Goal: Register for event/course

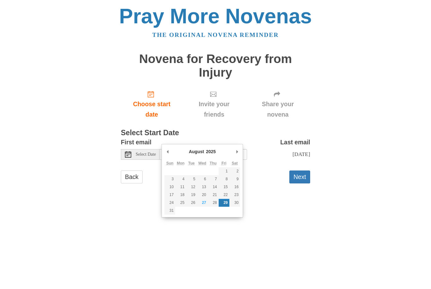
type input "Monday, August 25th"
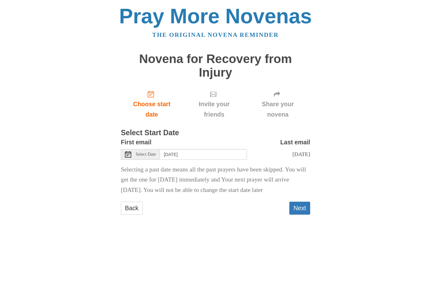
click at [296, 202] on button "Next" at bounding box center [299, 208] width 21 height 13
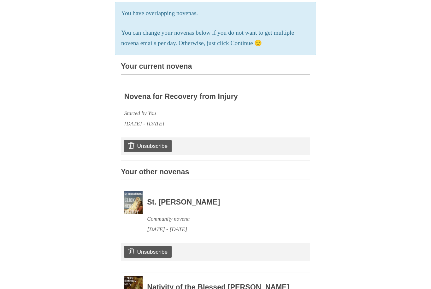
scroll to position [117, 0]
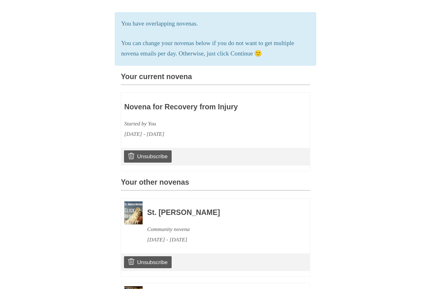
click at [215, 96] on div "Novena for Recovery from Injury Started by You [DATE] - [DATE]" at bounding box center [197, 118] width 146 height 44
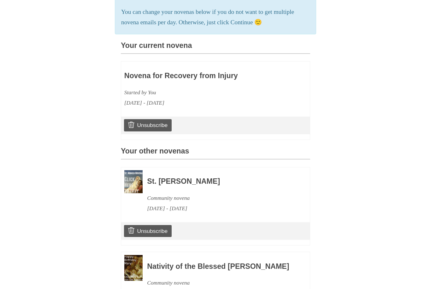
scroll to position [196, 0]
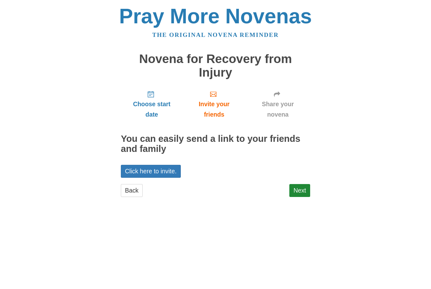
click at [297, 184] on link "Next" at bounding box center [299, 190] width 21 height 13
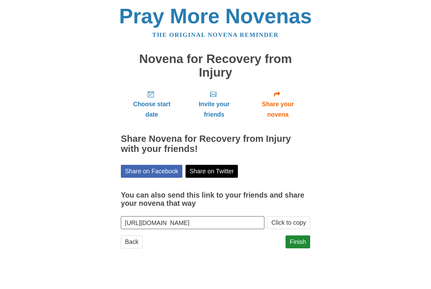
click at [298, 236] on link "Finish" at bounding box center [297, 242] width 25 height 13
